Goal: Find specific page/section: Find specific page/section

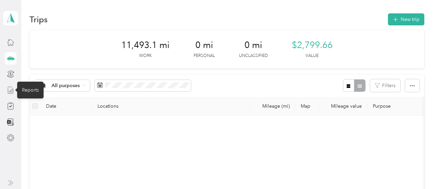
click at [12, 88] on icon at bounding box center [11, 91] width 8 height 8
